Goal: Ask a question

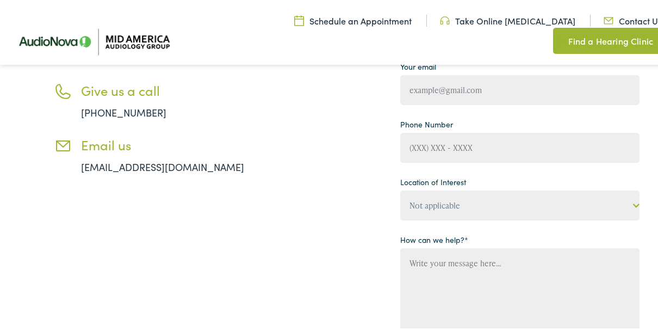
scroll to position [141, 0]
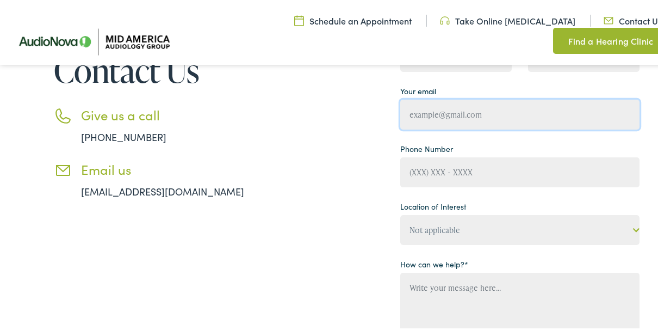
click at [441, 115] on input "Contact form" at bounding box center [519, 112] width 239 height 30
type input "[EMAIL_ADDRESS][DOMAIN_NAME]"
type input "[PERSON_NAME]"
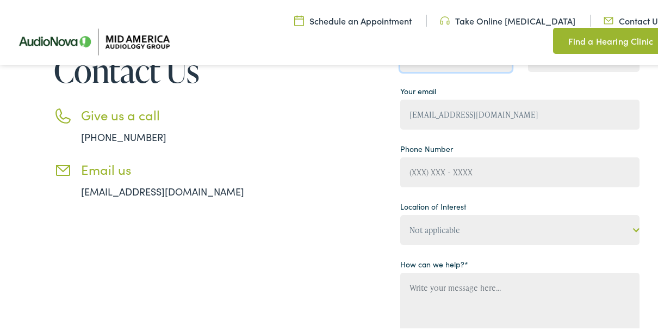
type input "[PERSON_NAME]"
type input "[PHONE_NUMBER]"
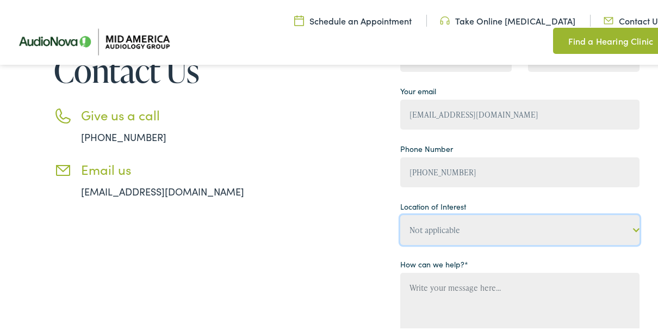
select select "Mid America [MEDICAL_DATA] Group, [GEOGRAPHIC_DATA][PERSON_NAME]"
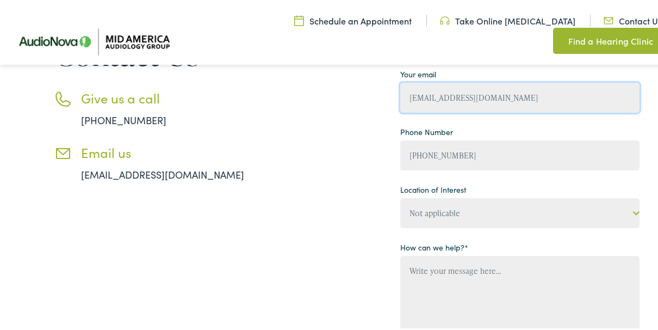
scroll to position [160, 0]
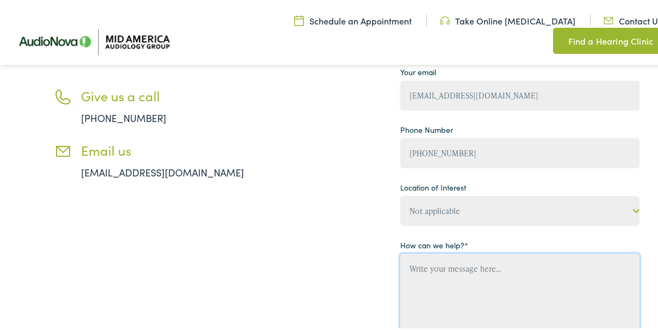
click at [437, 270] on textarea "Contact form" at bounding box center [519, 317] width 239 height 133
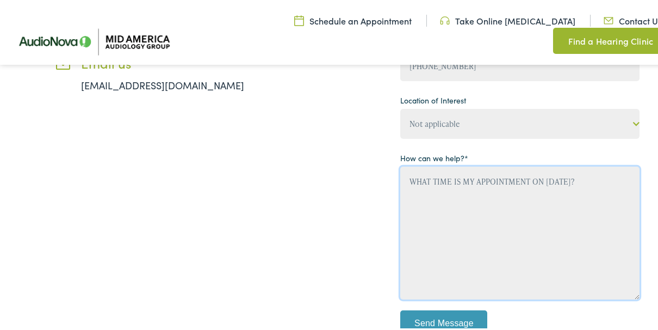
scroll to position [262, 0]
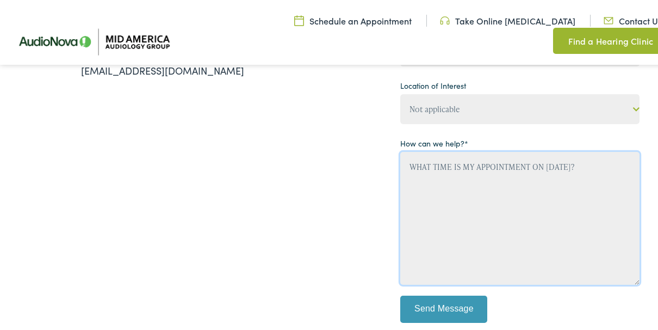
type textarea "WHAT TIME IS MY APPOINTMENT ON [DATE]?"
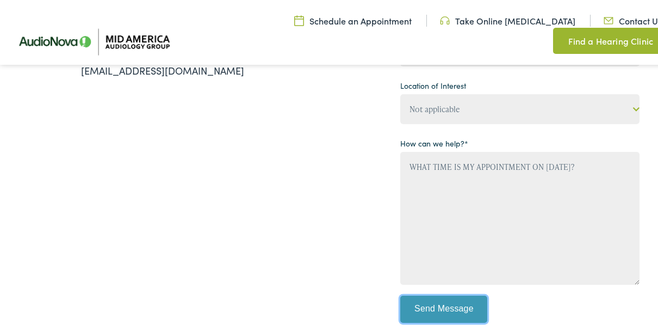
click at [458, 311] on input "Send Message" at bounding box center [443, 306] width 87 height 27
click at [433, 311] on input "Send Message" at bounding box center [443, 306] width 87 height 27
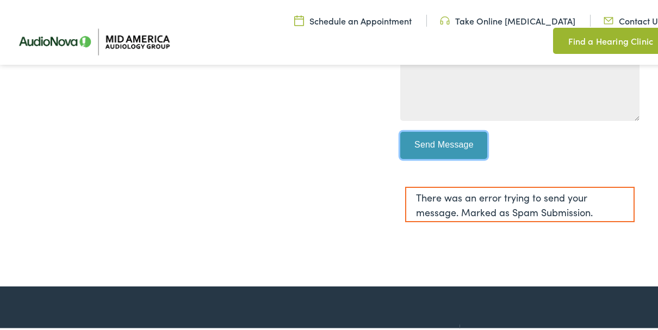
scroll to position [426, 0]
